Goal: Navigation & Orientation: Find specific page/section

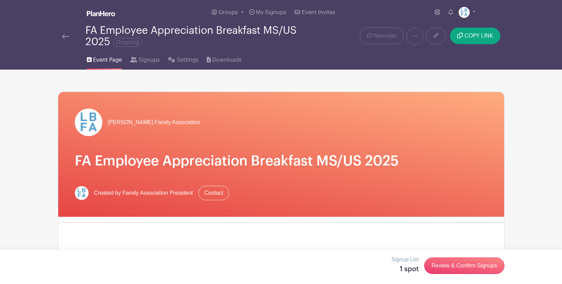
click at [104, 63] on span "Event Page" at bounding box center [107, 60] width 29 height 8
click at [64, 38] on img at bounding box center [65, 36] width 7 height 5
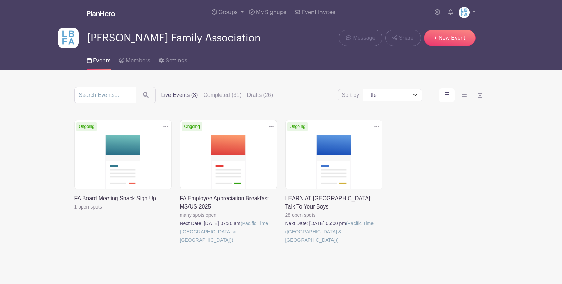
click at [64, 38] on img at bounding box center [68, 38] width 21 height 21
click at [208, 42] on span "[PERSON_NAME] Family Association" at bounding box center [174, 37] width 174 height 11
click at [96, 63] on span "Events" at bounding box center [102, 61] width 18 height 6
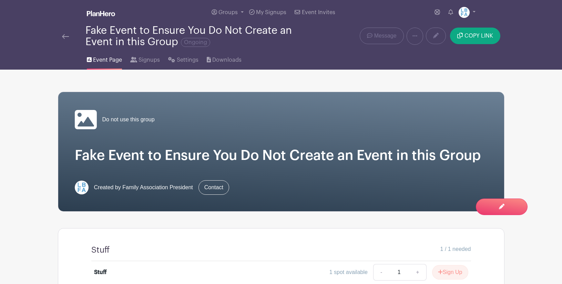
click at [112, 62] on span "Event Page" at bounding box center [107, 60] width 29 height 8
click at [147, 58] on span "Signups" at bounding box center [148, 60] width 21 height 8
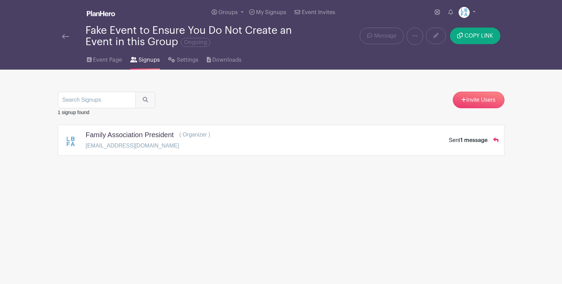
click at [130, 138] on h5 "Family Association President" at bounding box center [130, 134] width 88 height 8
click at [110, 64] on link "Event Page" at bounding box center [104, 59] width 35 height 22
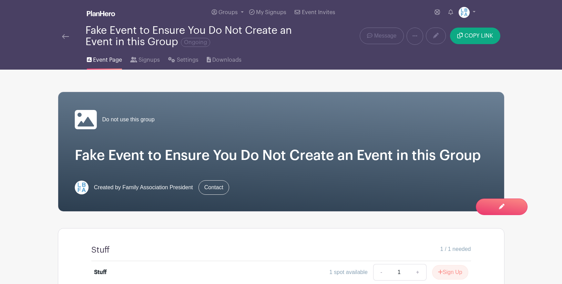
click at [146, 35] on div "Fake Event to Ensure You Do Not Create an Event in this Group Ongoing" at bounding box center [196, 36] width 223 height 23
click at [471, 9] on link at bounding box center [466, 12] width 17 height 11
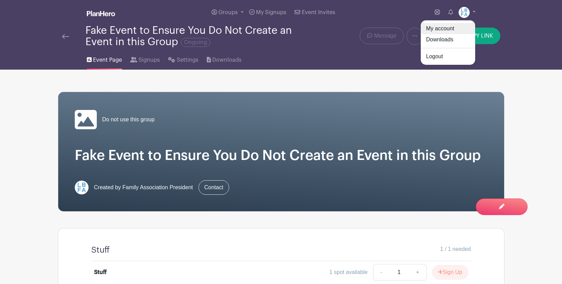
click at [439, 28] on link "My account" at bounding box center [447, 28] width 54 height 11
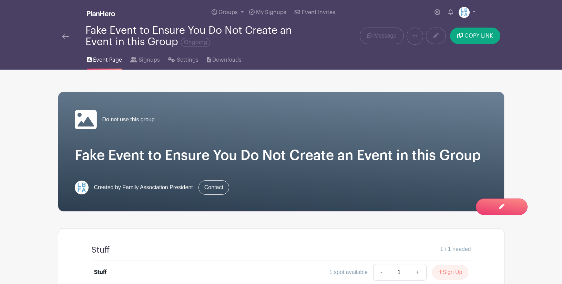
click at [135, 35] on div "Fake Event to Ensure You Do Not Create an Event in this Group Ongoing" at bounding box center [196, 36] width 223 height 23
click at [226, 60] on span "Downloads" at bounding box center [226, 60] width 29 height 8
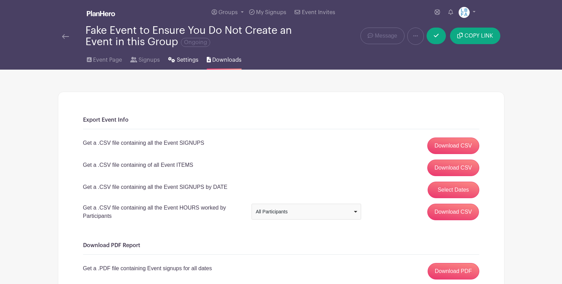
click at [189, 58] on span "Settings" at bounding box center [188, 60] width 22 height 8
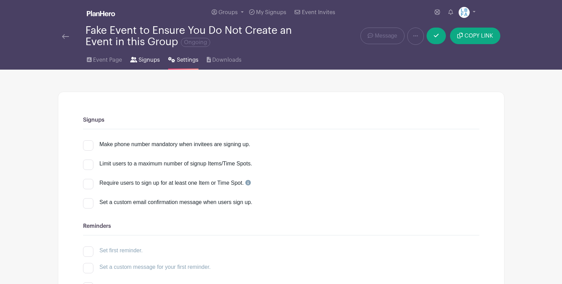
click at [148, 60] on span "Signups" at bounding box center [148, 60] width 21 height 8
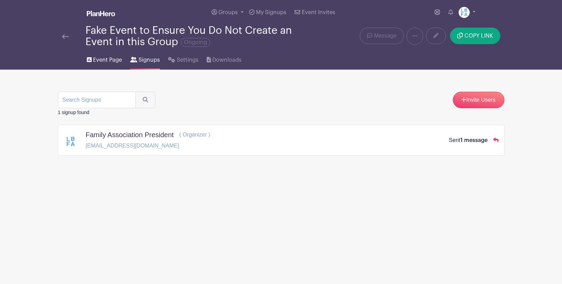
click at [106, 59] on span "Event Page" at bounding box center [107, 60] width 29 height 8
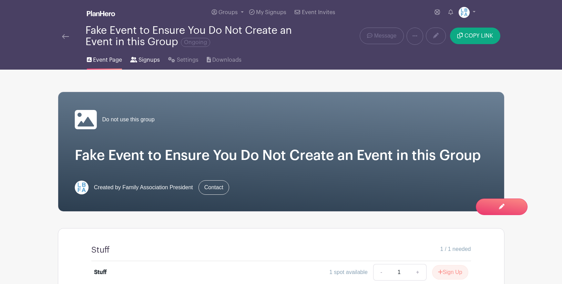
click at [146, 57] on span "Signups" at bounding box center [148, 60] width 21 height 8
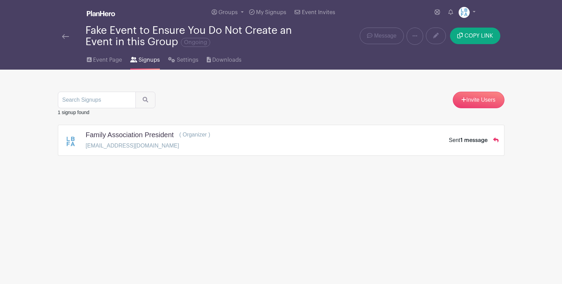
click at [127, 133] on h5 "Family Association President" at bounding box center [130, 134] width 88 height 8
click at [231, 12] on span "Groups" at bounding box center [227, 13] width 19 height 6
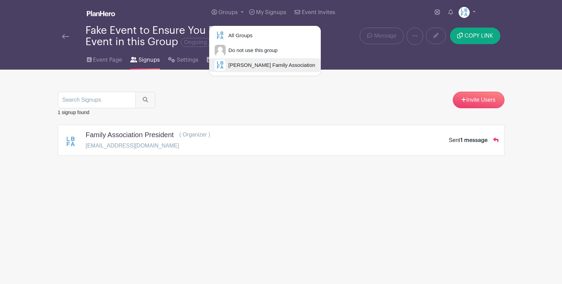
click at [251, 70] on link "[PERSON_NAME] Family Association" at bounding box center [265, 65] width 112 height 14
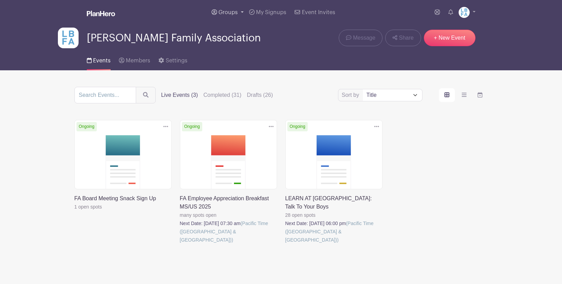
click at [223, 11] on span "Groups" at bounding box center [227, 13] width 19 height 6
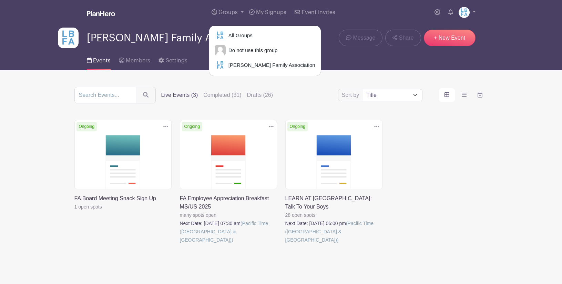
click at [180, 244] on link at bounding box center [180, 244] width 0 height 0
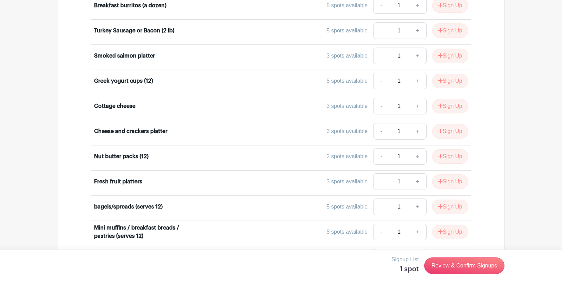
scroll to position [784, 0]
